Goal: Transaction & Acquisition: Book appointment/travel/reservation

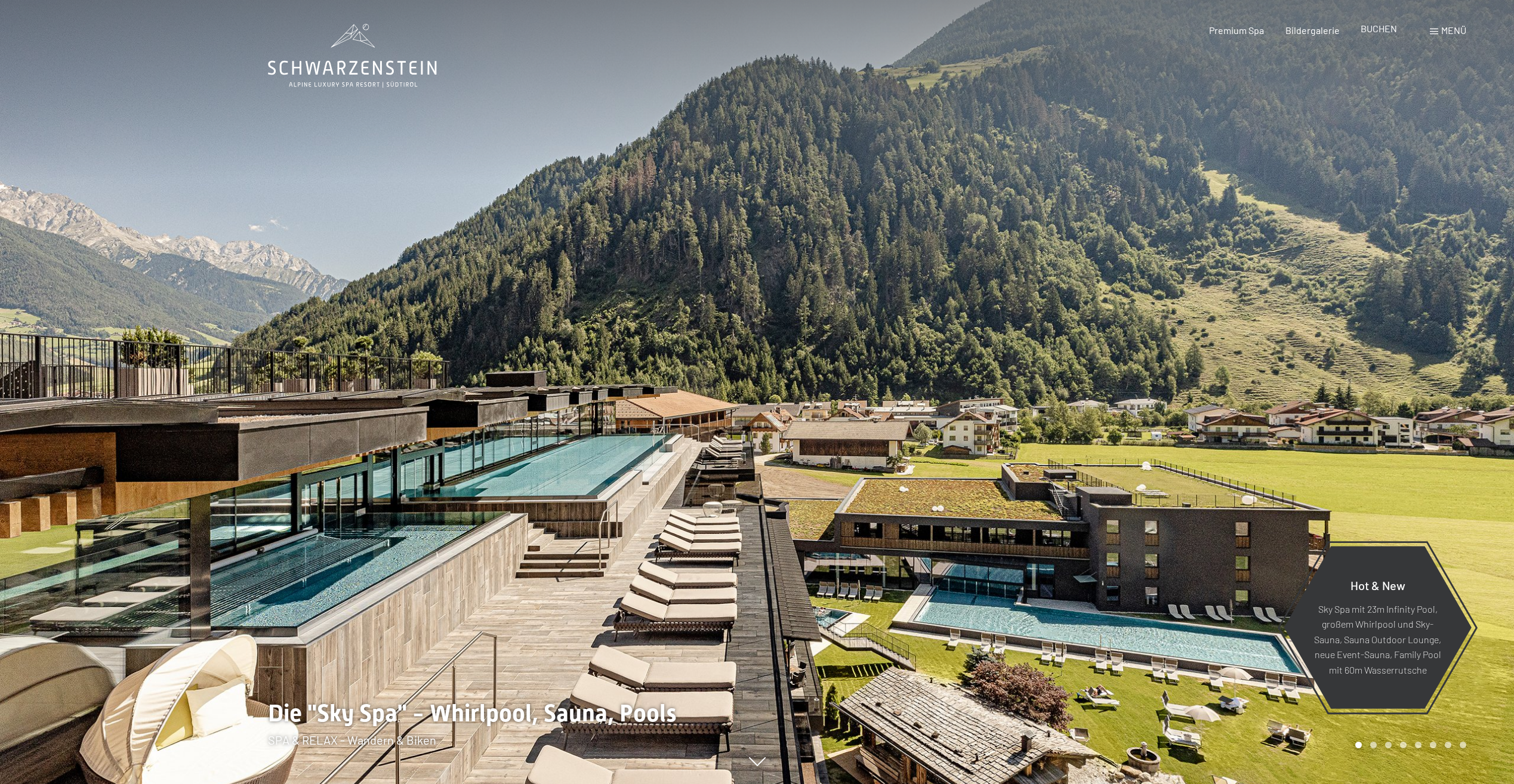
click at [1376, 31] on span "BUCHEN" at bounding box center [1379, 28] width 36 height 11
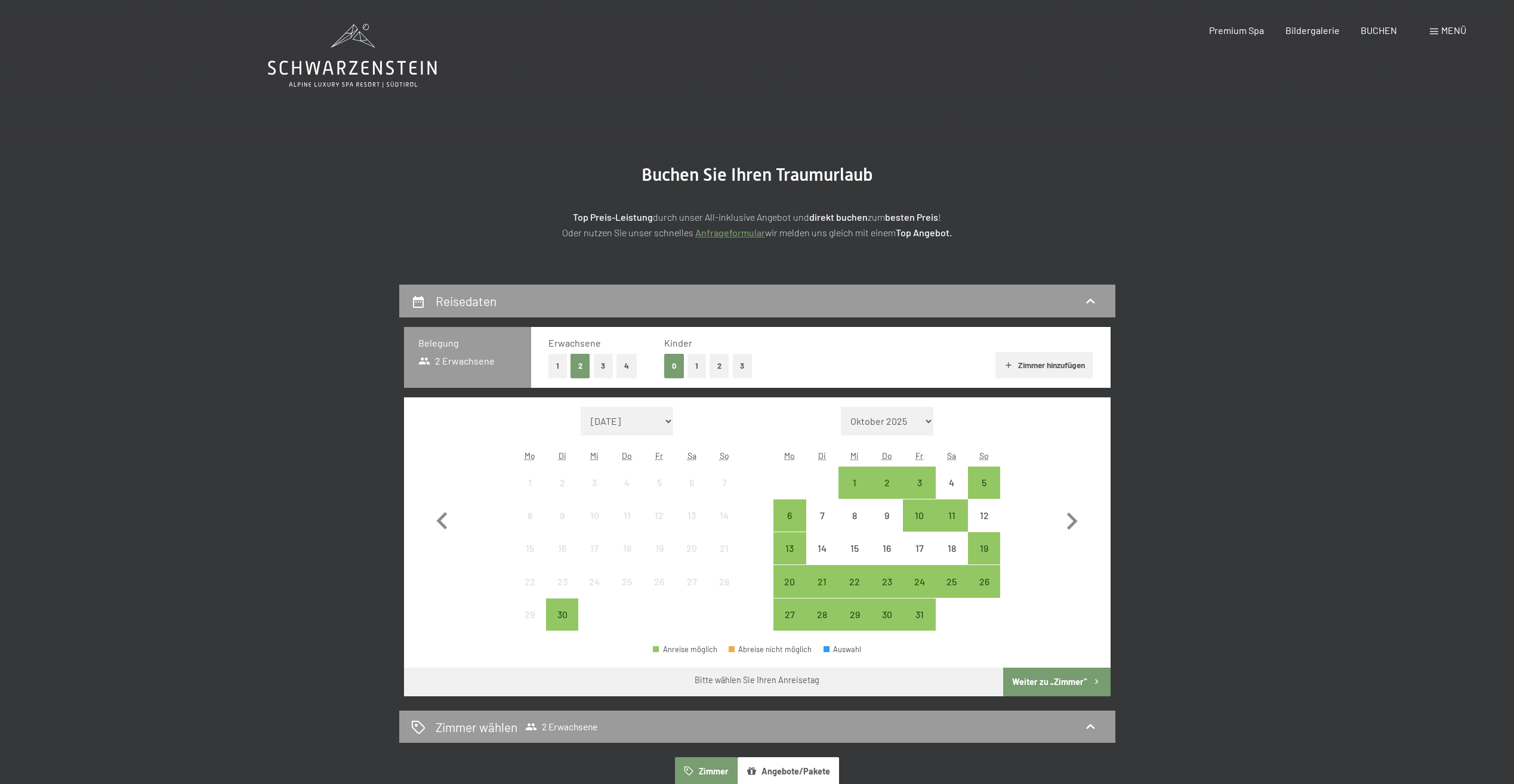
click at [694, 365] on button "1" at bounding box center [697, 366] width 19 height 25
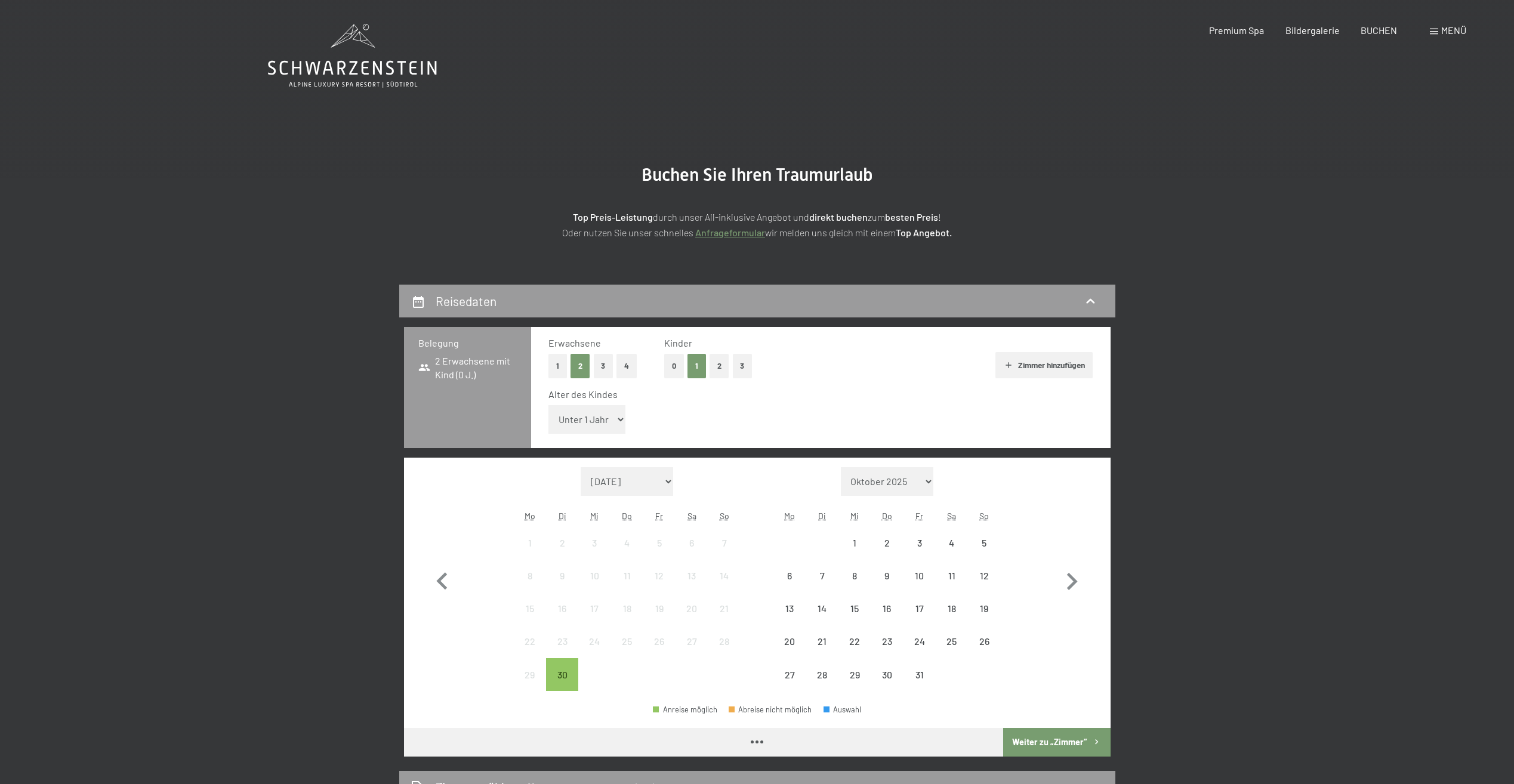
click at [612, 422] on select "Unter 1 Jahr 1 Jahr 2 Jahre 3 Jahre 4 Jahre 5 Jahre 6 Jahre 7 Jahre 8 Jahre 9 J…" at bounding box center [587, 419] width 77 height 28
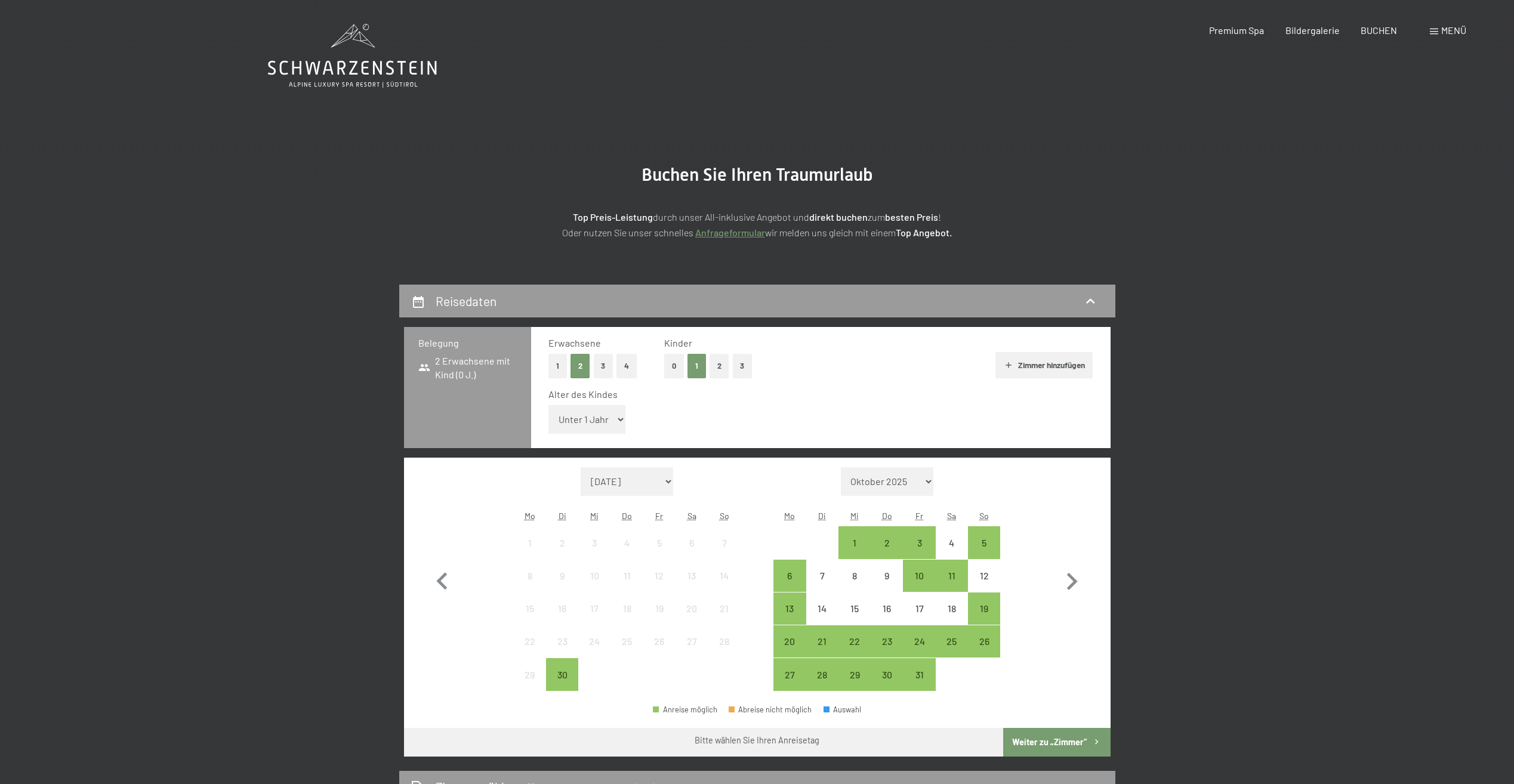
select select "8"
click at [548, 405] on select "Unter 1 Jahr 1 Jahr 2 Jahre 3 Jahre 4 Jahre 5 Jahre 6 Jahre 7 Jahre 8 Jahre 9 J…" at bounding box center [587, 419] width 77 height 28
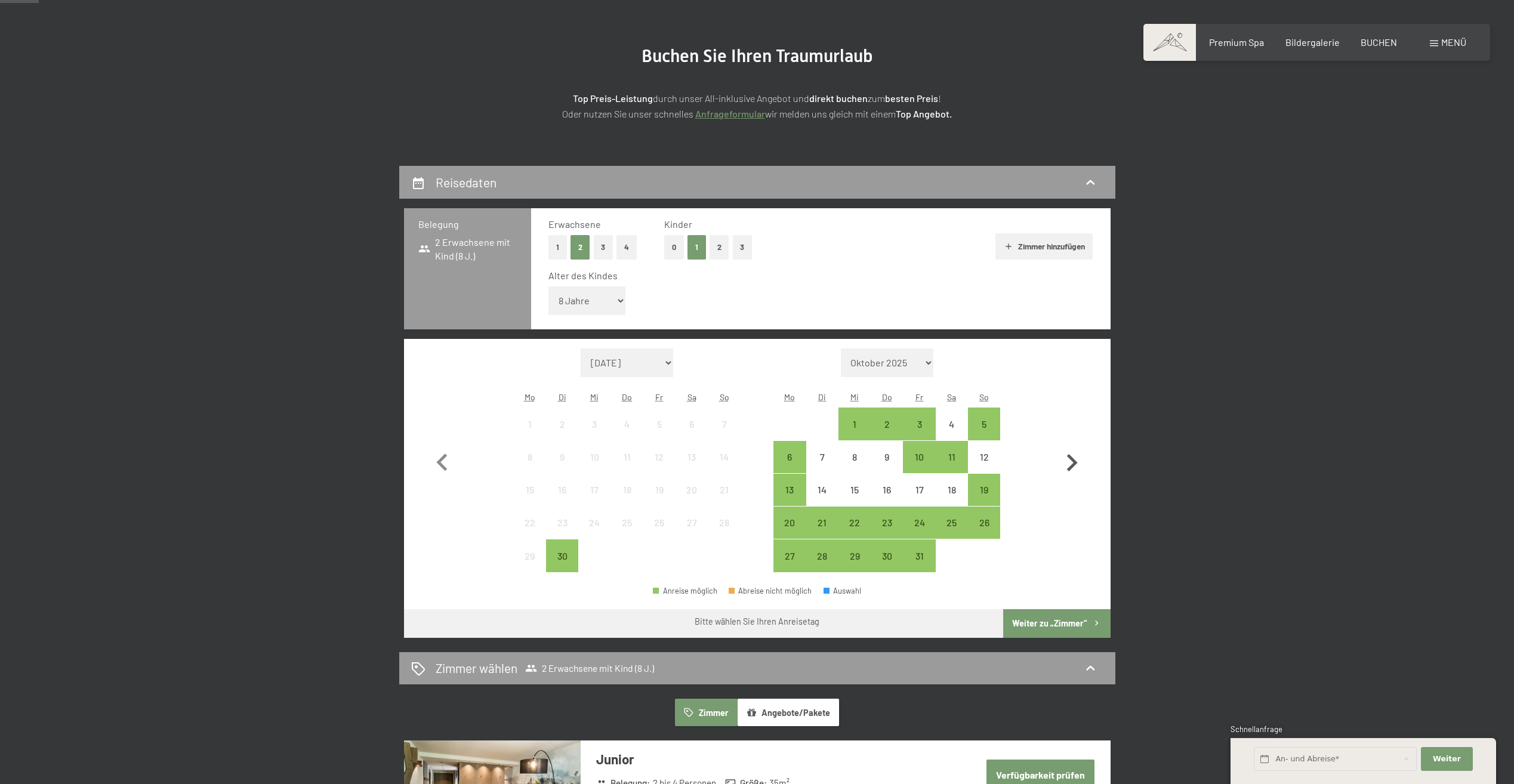
scroll to position [120, 0]
click at [1073, 457] on icon "button" at bounding box center [1072, 462] width 11 height 18
select select "[DATE]"
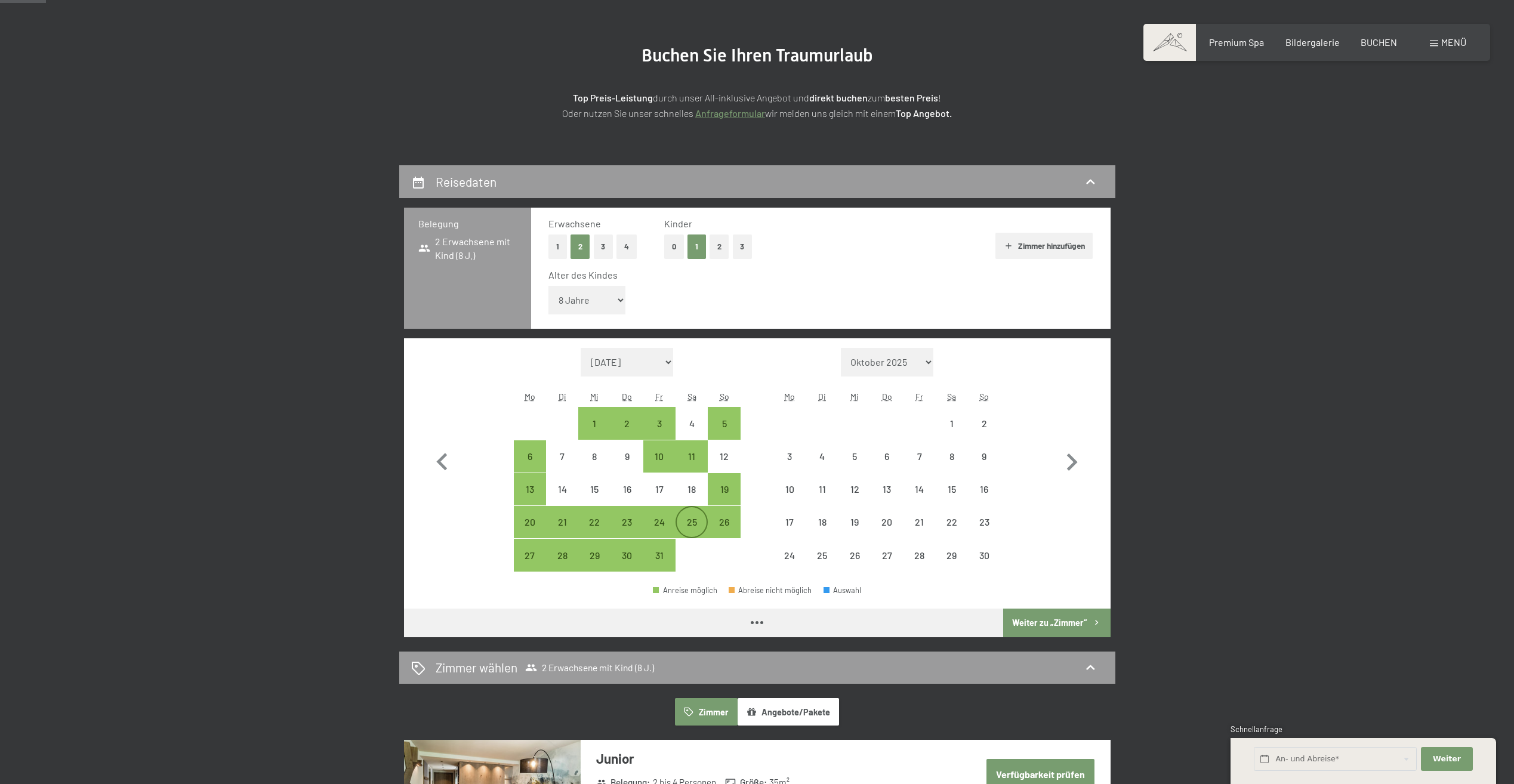
select select "[DATE]"
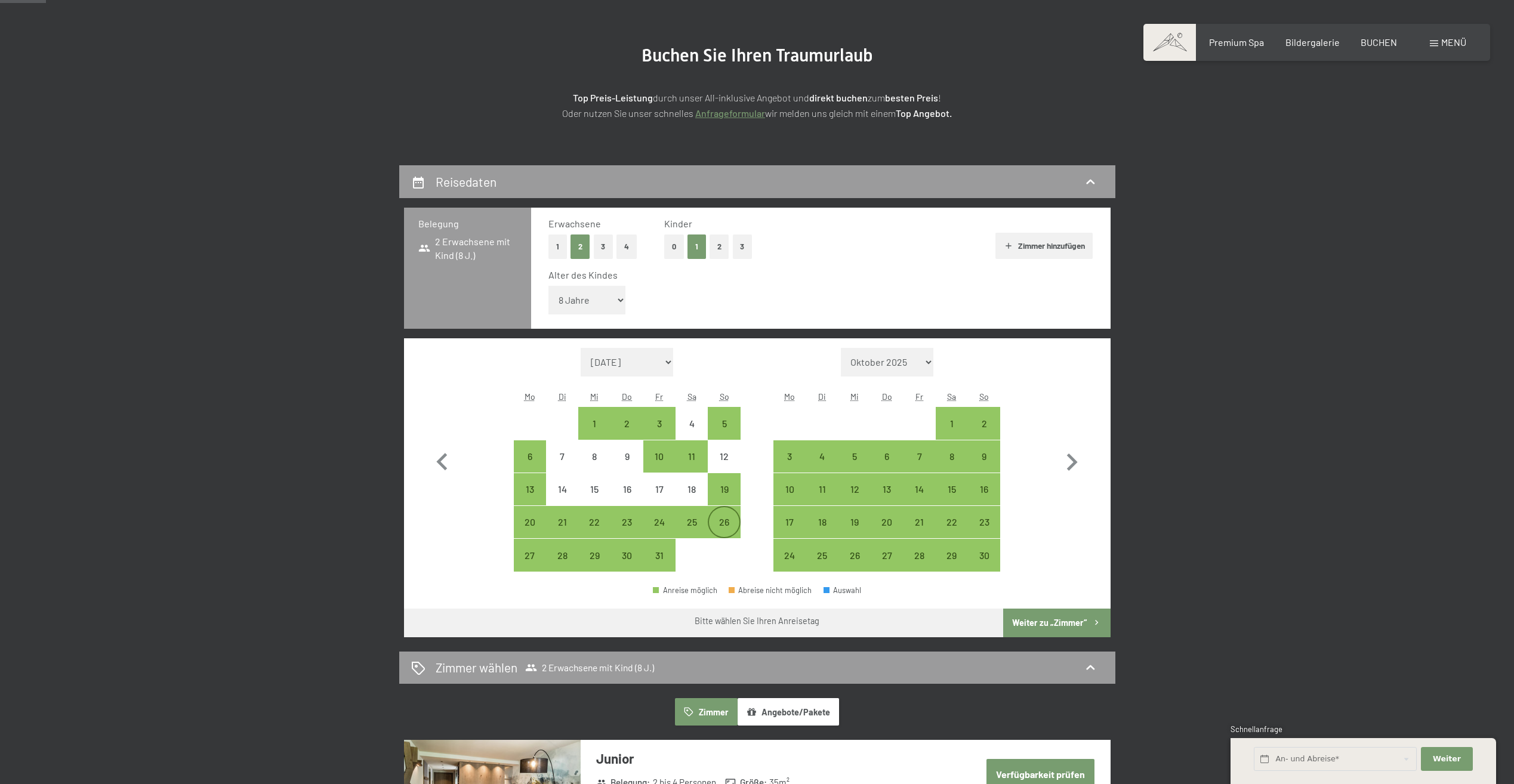
click at [722, 518] on div "26" at bounding box center [723, 532] width 30 height 30
select select "[DATE]"
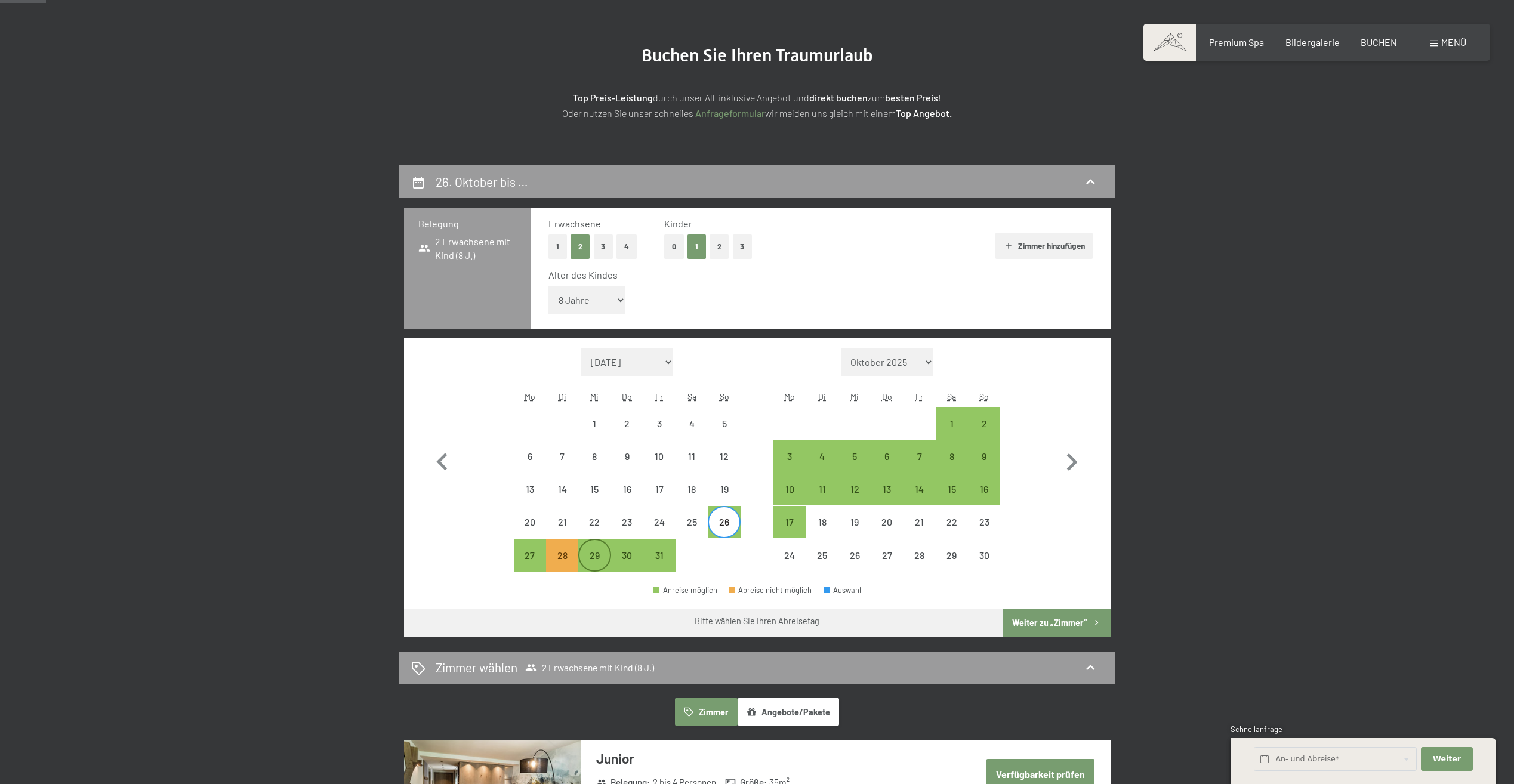
click at [588, 553] on div "29" at bounding box center [594, 565] width 30 height 30
select select "[DATE]"
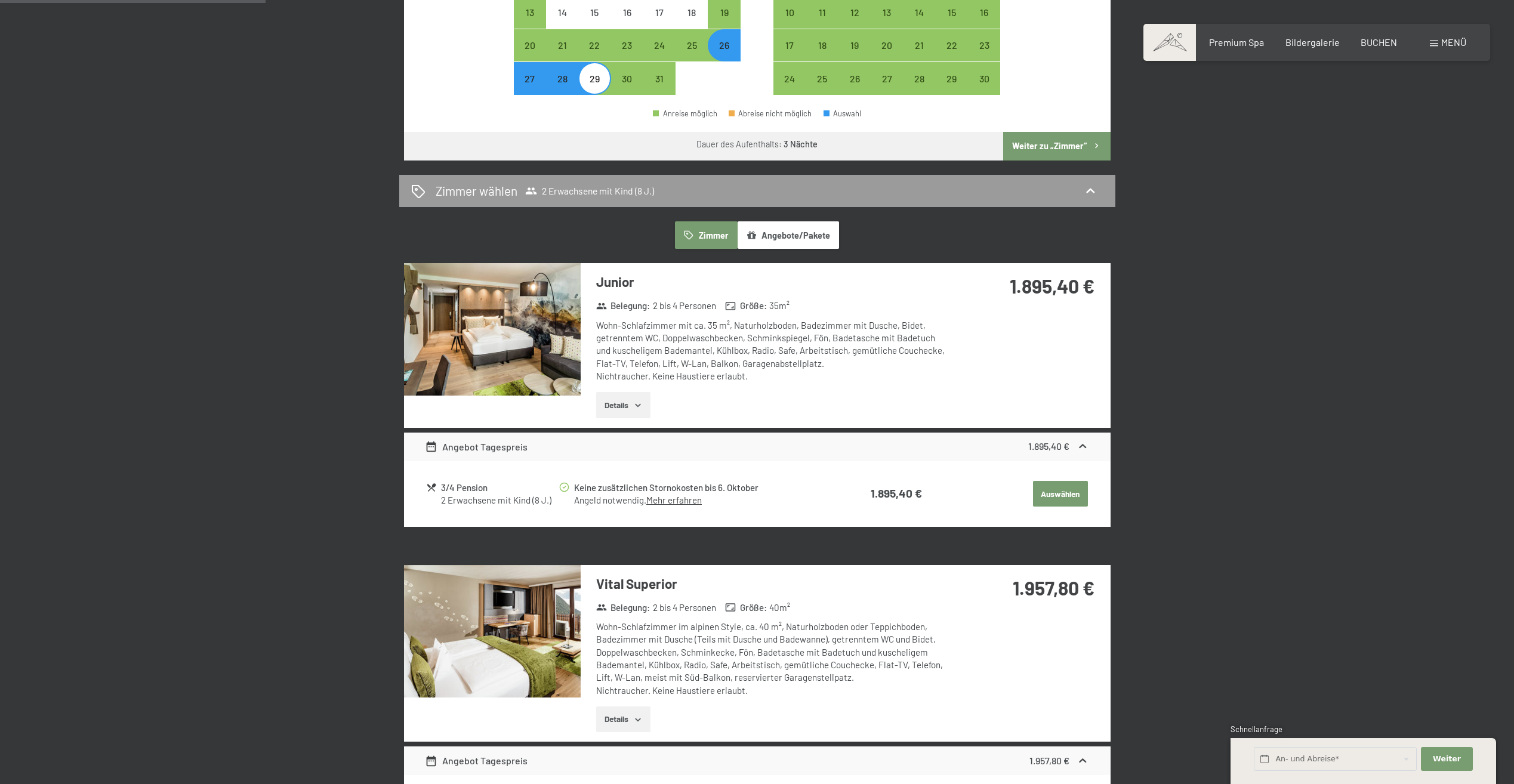
scroll to position [596, 0]
drag, startPoint x: 264, startPoint y: 345, endPoint x: 301, endPoint y: 103, distance: 244.8
